Goal: Download file/media

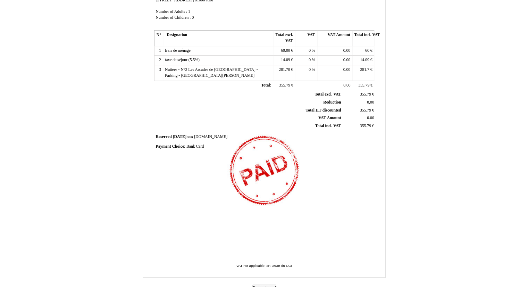
scroll to position [121, 0]
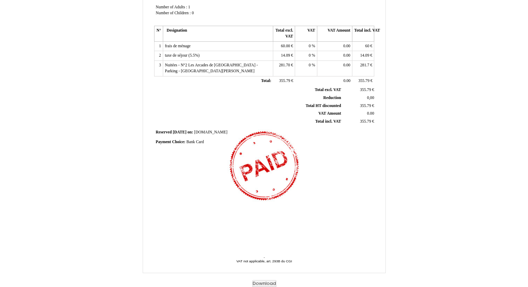
drag, startPoint x: 226, startPoint y: 61, endPoint x: 192, endPoint y: 65, distance: 34.9
click at [192, 61] on td "taxe de séjour (5.5%) taxe de séjour (5.5%)" at bounding box center [218, 56] width 110 height 10
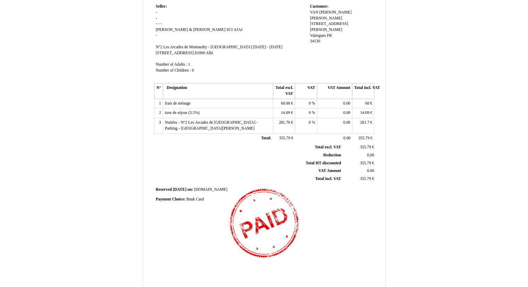
scroll to position [0, 0]
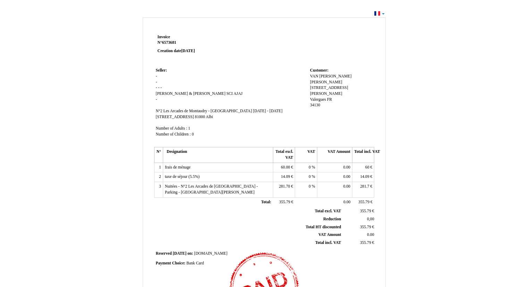
click at [310, 42] on td at bounding box center [308, 49] width 132 height 33
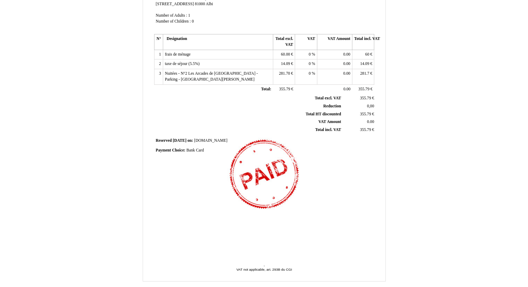
scroll to position [121, 0]
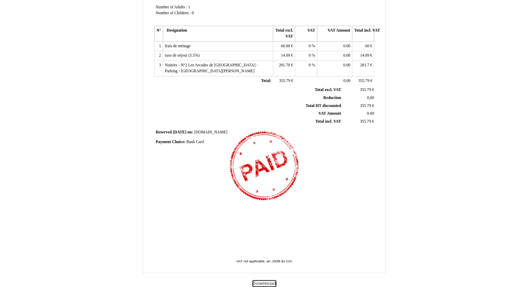
click at [269, 281] on button "Download" at bounding box center [264, 283] width 24 height 7
